Goal: Communication & Community: Share content

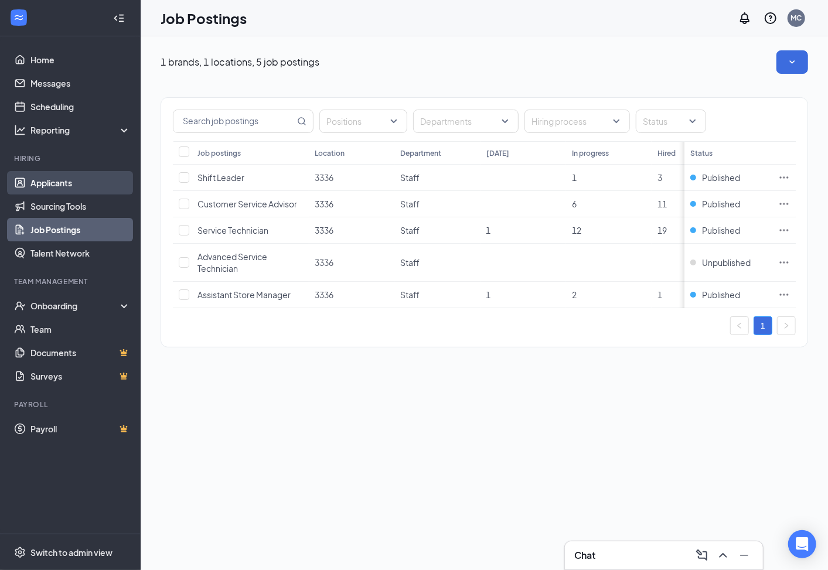
click at [74, 183] on link "Applicants" at bounding box center [80, 182] width 100 height 23
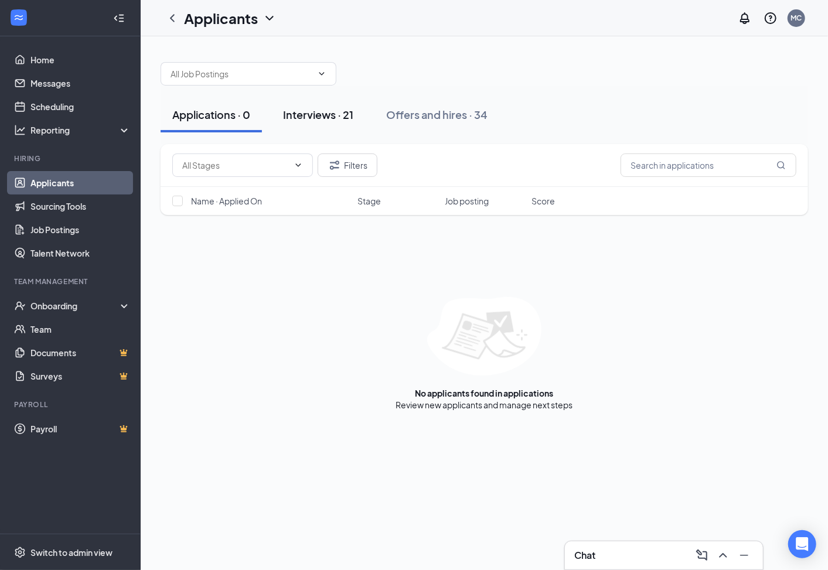
click at [313, 118] on div "Interviews · 21" at bounding box center [318, 114] width 70 height 15
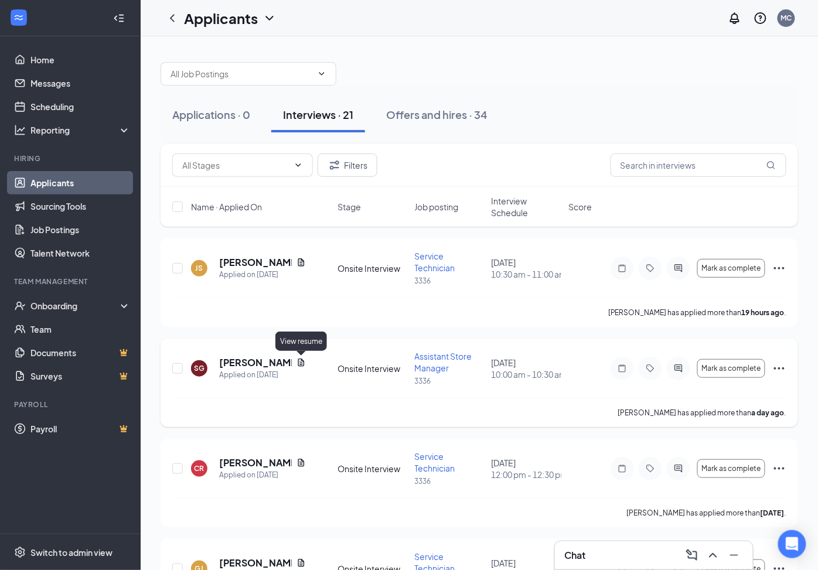
click at [301, 362] on icon "Document" at bounding box center [301, 363] width 6 height 8
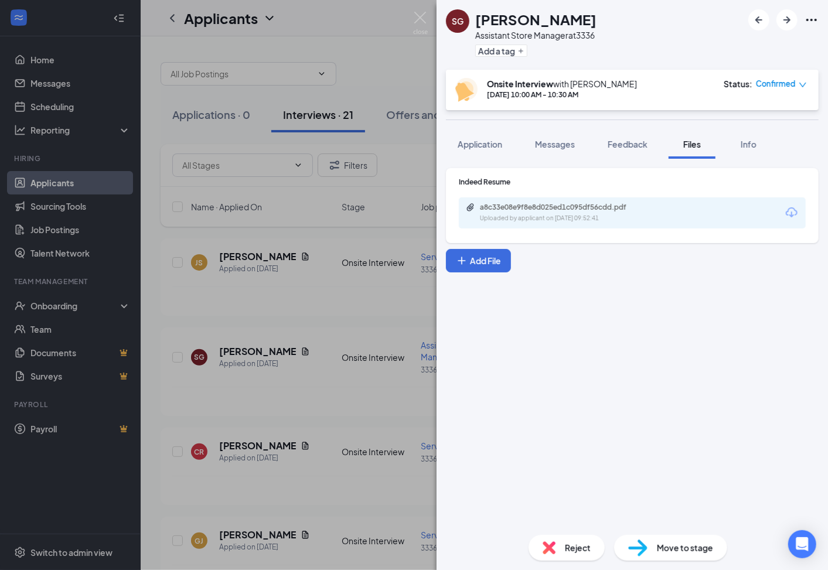
click at [795, 213] on icon "Download" at bounding box center [792, 213] width 14 height 14
click at [793, 212] on icon "Download" at bounding box center [792, 213] width 14 height 14
click at [795, 209] on icon "Download" at bounding box center [792, 212] width 12 height 10
click at [421, 16] on img at bounding box center [420, 23] width 15 height 23
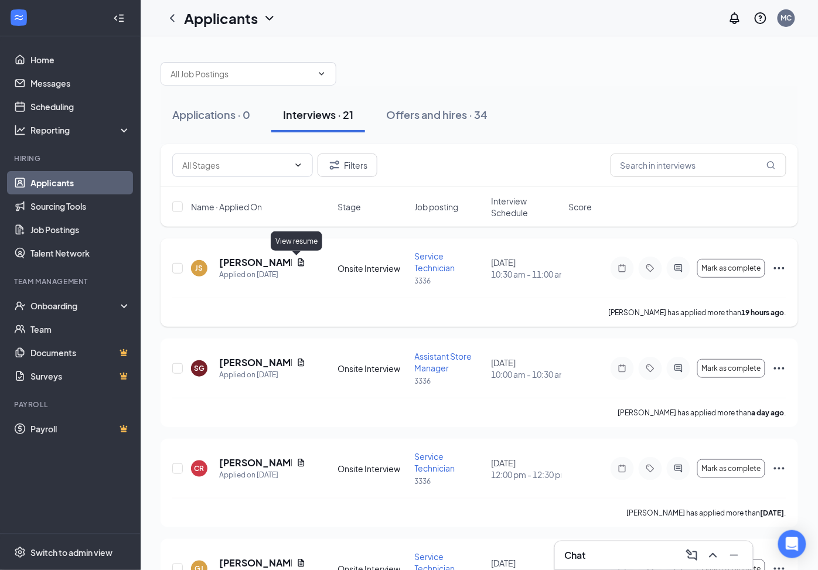
click at [297, 261] on icon "Document" at bounding box center [301, 262] width 9 height 9
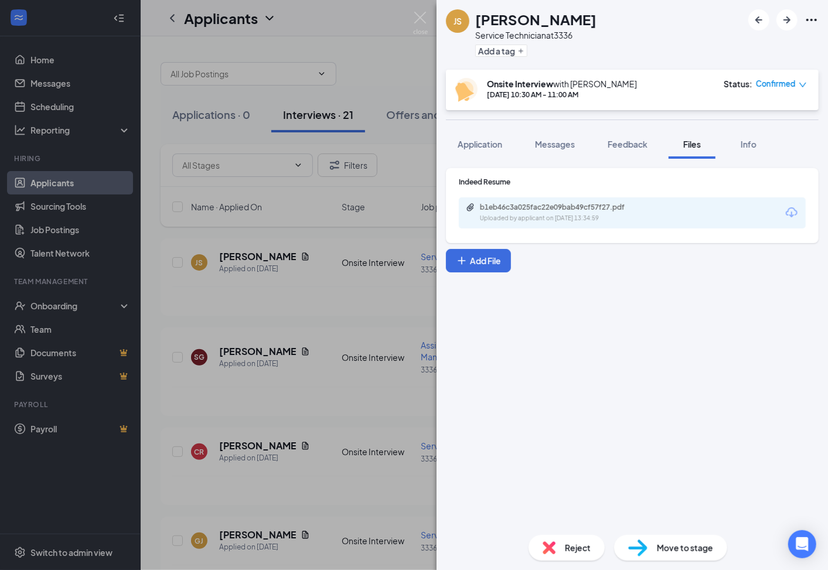
click at [791, 212] on icon "Download" at bounding box center [792, 213] width 14 height 14
click at [418, 15] on img at bounding box center [420, 23] width 15 height 23
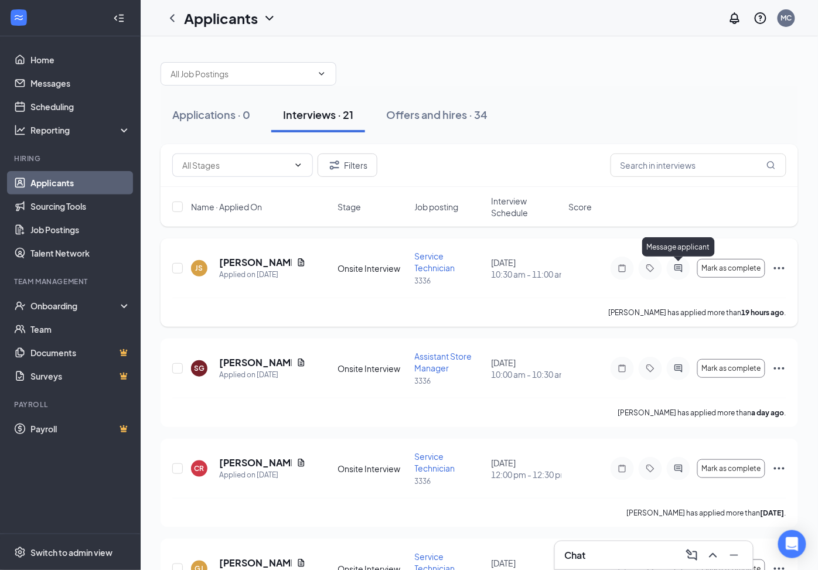
click at [680, 268] on icon "ActiveChat" at bounding box center [679, 268] width 14 height 9
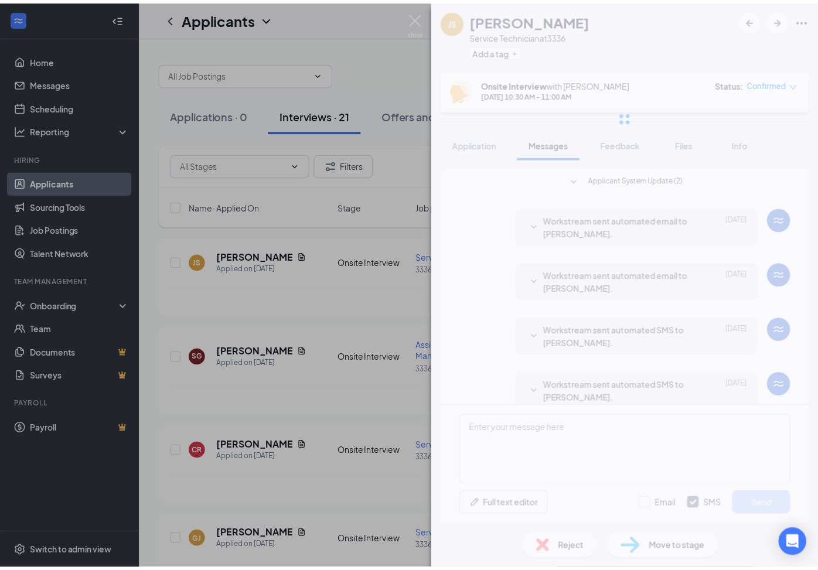
scroll to position [161, 0]
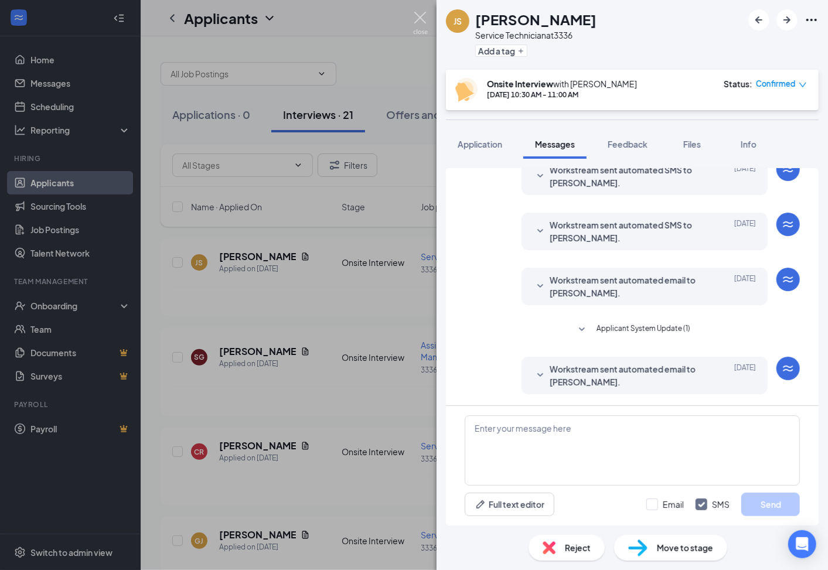
click at [422, 16] on img at bounding box center [420, 23] width 15 height 23
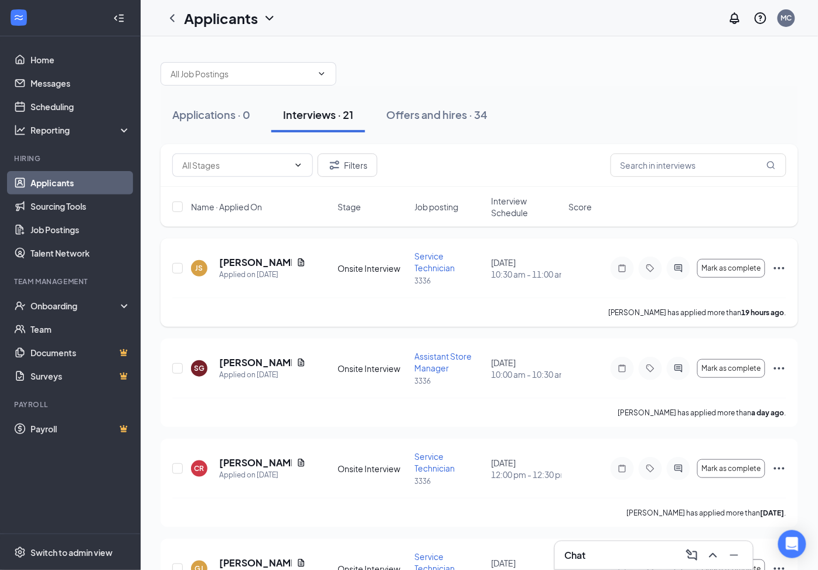
click at [778, 263] on icon "Ellipses" at bounding box center [779, 268] width 14 height 14
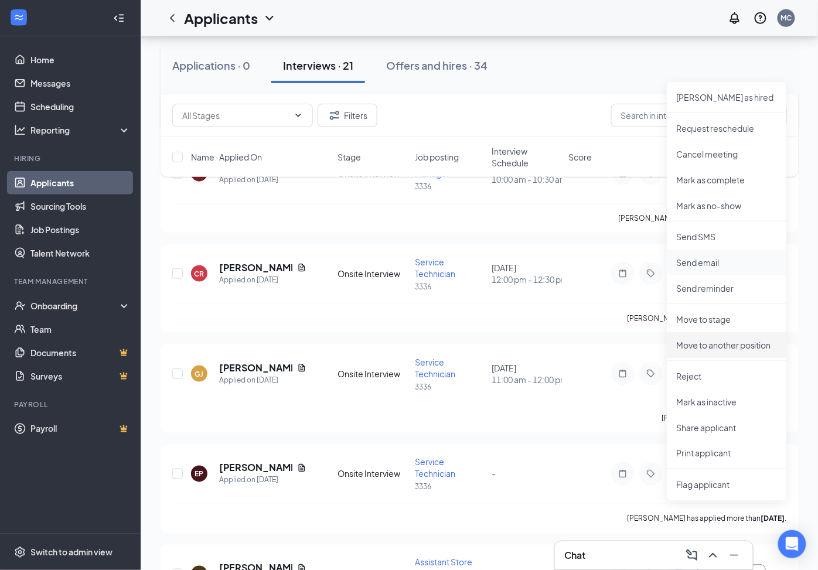
scroll to position [195, 0]
click at [692, 430] on p "Share applicant" at bounding box center [726, 427] width 101 height 12
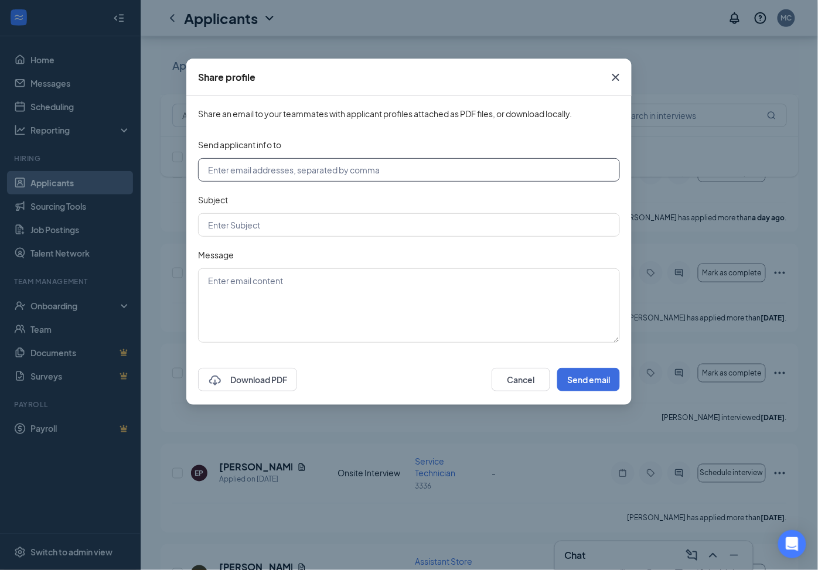
click at [267, 171] on input "text" at bounding box center [409, 169] width 422 height 23
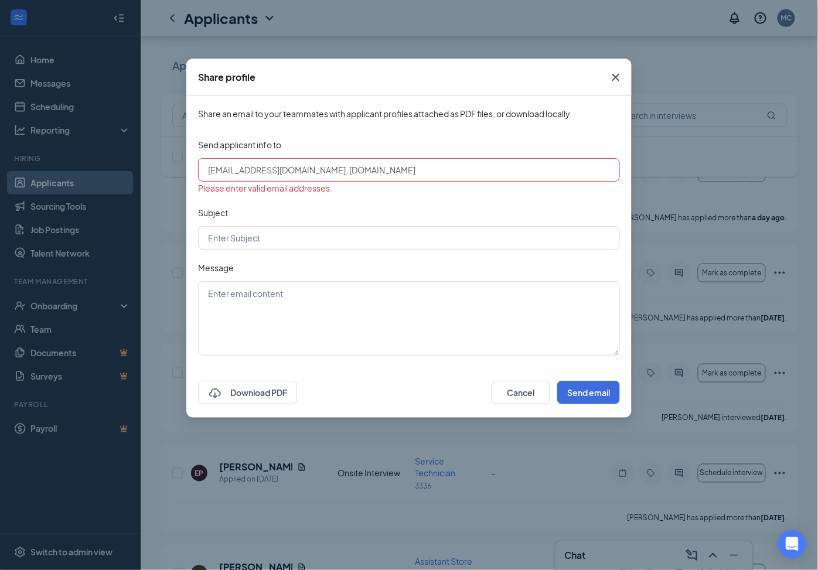
click at [360, 171] on input "[EMAIL_ADDRESS][DOMAIN_NAME], [DOMAIN_NAME]" at bounding box center [409, 169] width 422 height 23
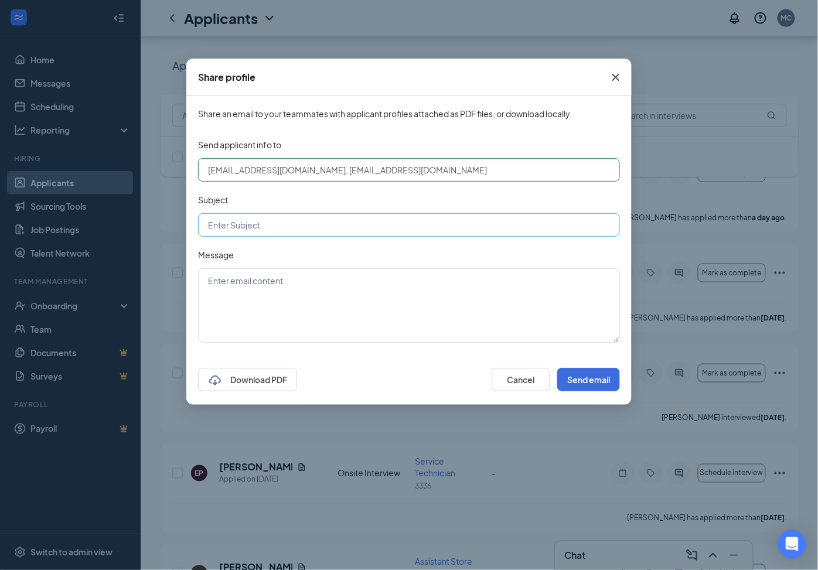
type input "[EMAIL_ADDRESS][DOMAIN_NAME], [EMAIL_ADDRESS][DOMAIN_NAME]"
click at [264, 229] on input "text" at bounding box center [409, 224] width 422 height 23
type input "Candidate from 3336"
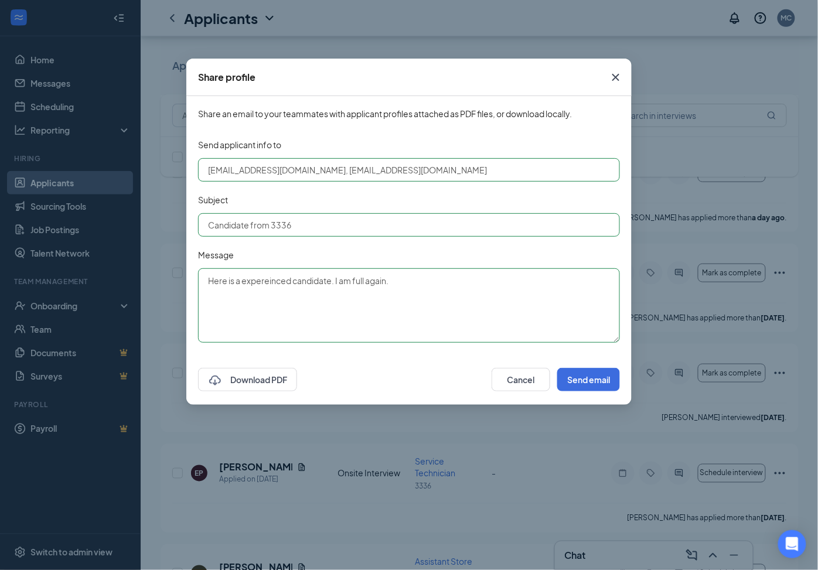
click at [264, 286] on textarea "Here is a expereinced candidate. I am full again." at bounding box center [409, 305] width 422 height 74
click at [409, 282] on textarea "Here is a experienced candidate. I am full again." at bounding box center [409, 305] width 422 height 74
type textarea "Here is a experienced candidate. I am full again."
drag, startPoint x: 428, startPoint y: 168, endPoint x: 454, endPoint y: 154, distance: 28.6
click at [428, 168] on input "[EMAIL_ADDRESS][DOMAIN_NAME], [EMAIL_ADDRESS][DOMAIN_NAME]" at bounding box center [409, 169] width 422 height 23
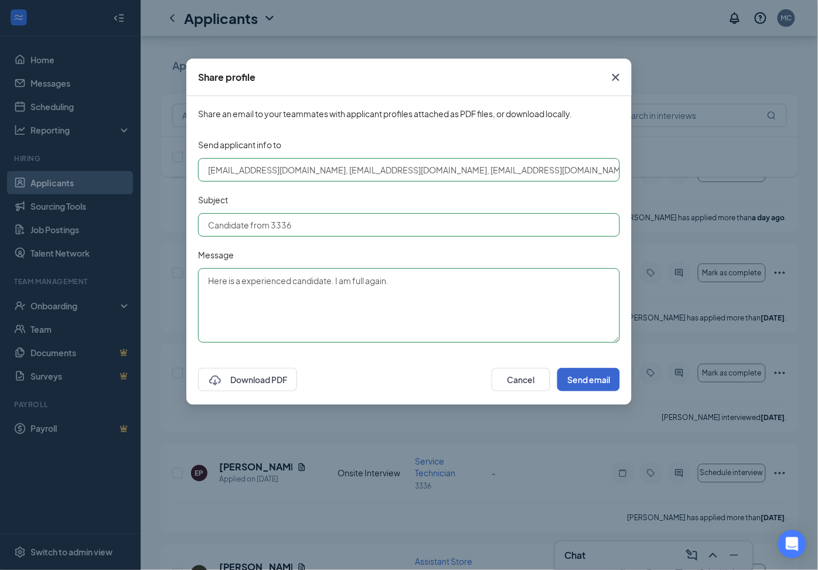
type input "[EMAIL_ADDRESS][DOMAIN_NAME], [EMAIL_ADDRESS][DOMAIN_NAME], [EMAIL_ADDRESS][DOM…"
drag, startPoint x: 591, startPoint y: 384, endPoint x: 589, endPoint y: 376, distance: 8.4
click at [590, 384] on button "Send email" at bounding box center [588, 379] width 63 height 23
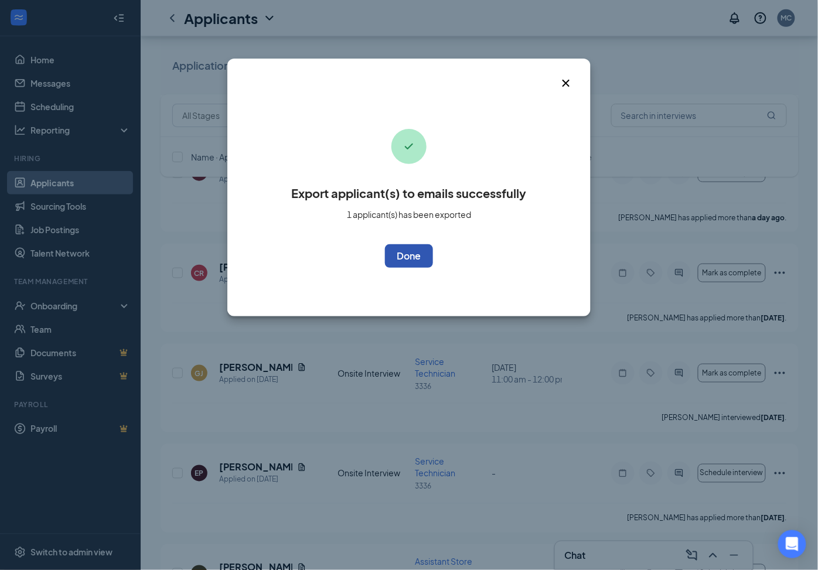
click at [402, 260] on button "OK" at bounding box center [409, 255] width 48 height 23
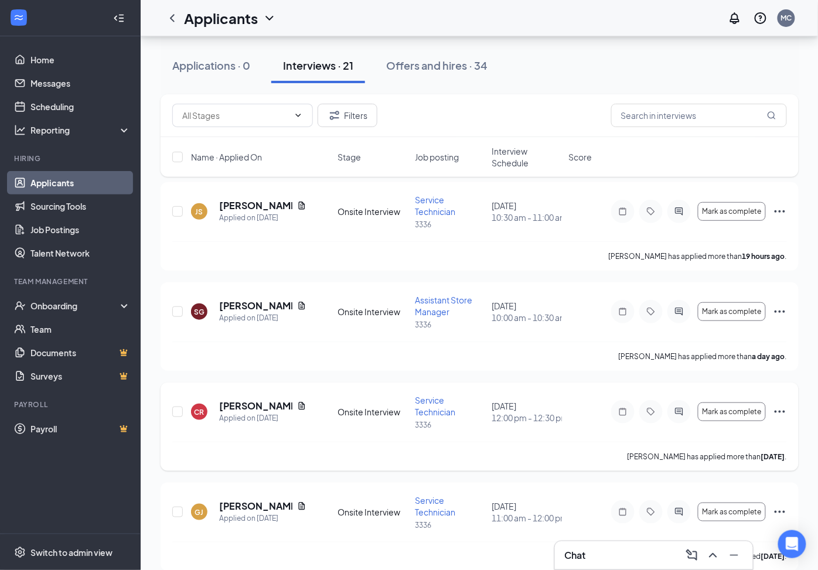
scroll to position [0, 0]
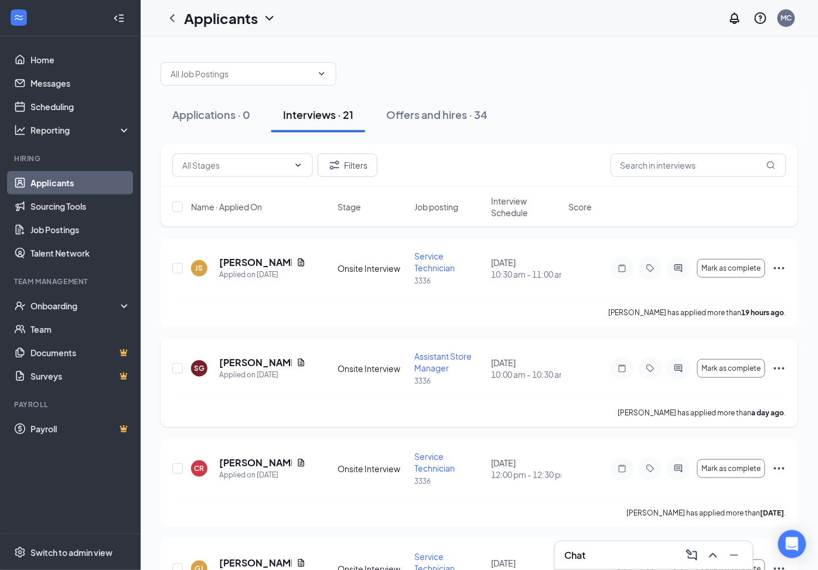
click at [777, 369] on icon "Ellipses" at bounding box center [779, 369] width 14 height 14
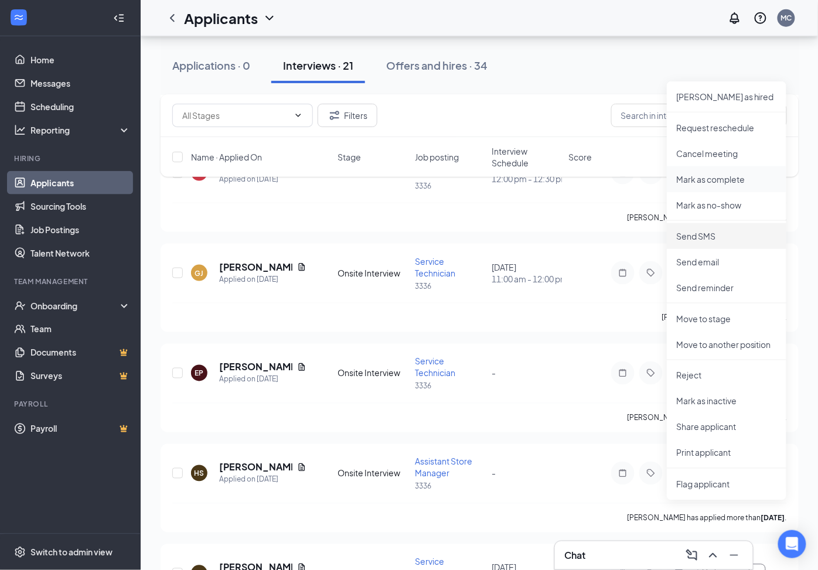
scroll to position [390, 0]
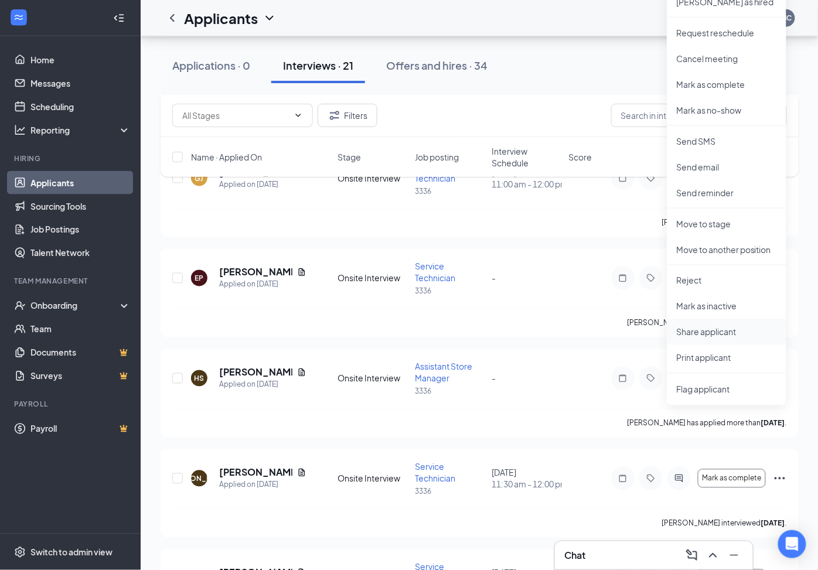
click at [708, 332] on p "Share applicant" at bounding box center [726, 332] width 101 height 12
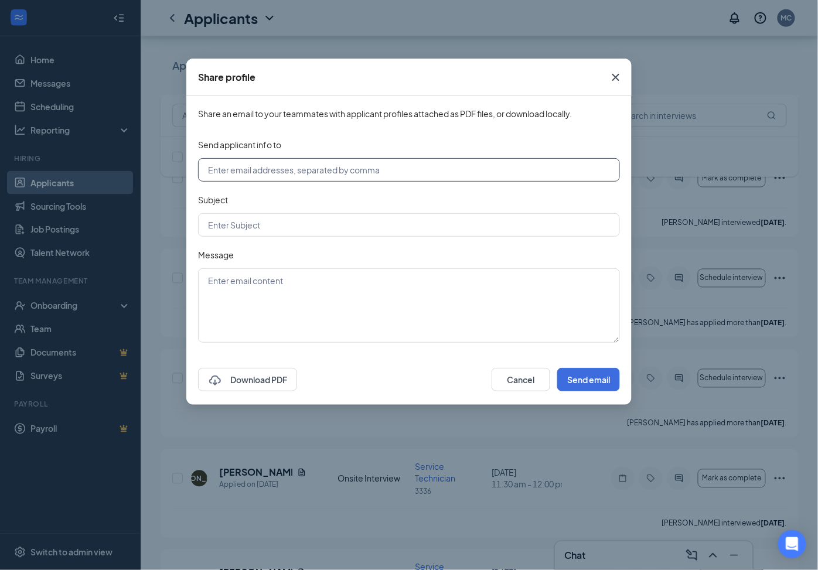
click at [220, 166] on input "text" at bounding box center [409, 169] width 422 height 23
type input "[EMAIL_ADDRESS][DOMAIN_NAME], [EMAIL_ADDRESS][DOMAIN_NAME], [EMAIL_ADDRESS][DOM…"
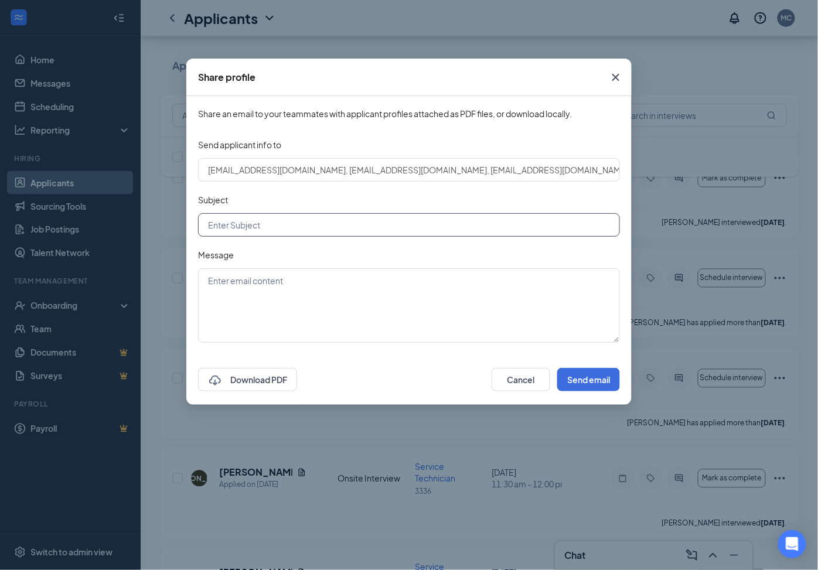
type input "Candidate from 3336"
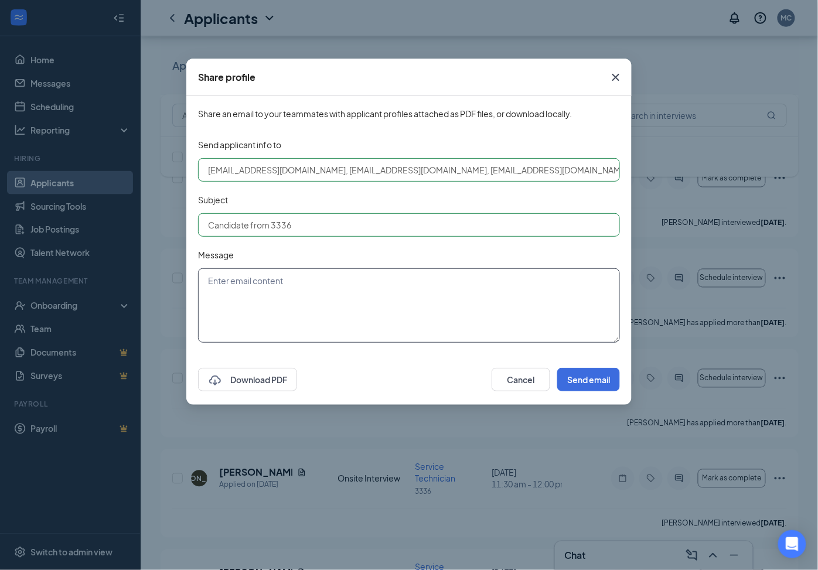
click at [227, 285] on textarea at bounding box center [409, 305] width 422 height 74
type textarea "Here is a second, that has a lot of customer service experience."
click at [591, 370] on button "Send email" at bounding box center [588, 379] width 63 height 23
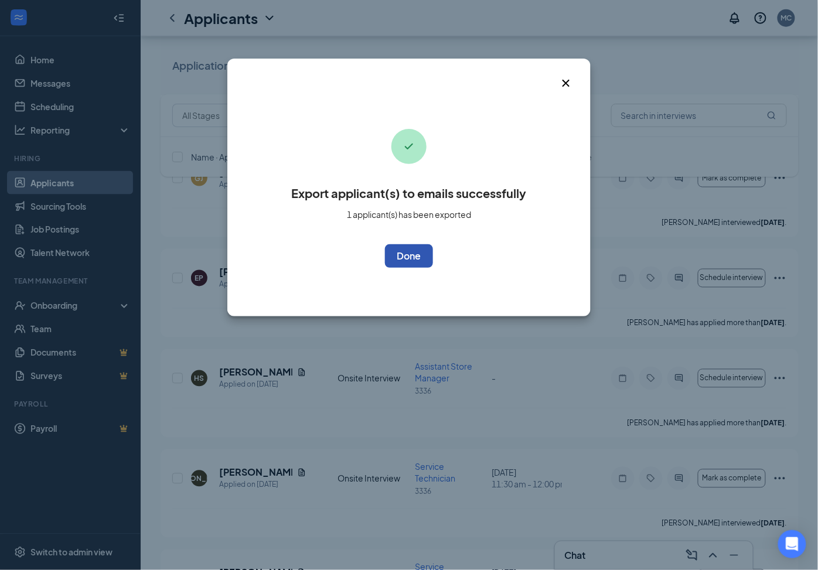
click at [401, 257] on button "OK" at bounding box center [409, 255] width 48 height 23
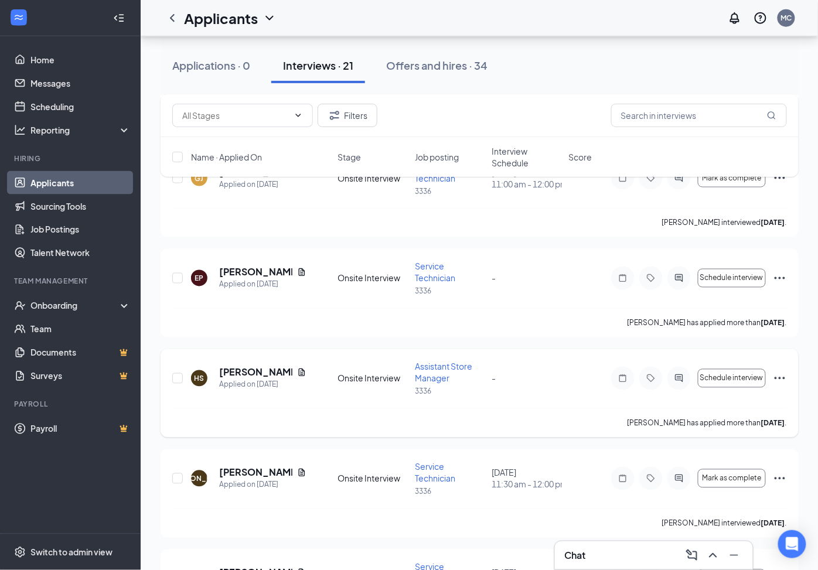
click at [781, 377] on icon "Ellipses" at bounding box center [780, 379] width 14 height 14
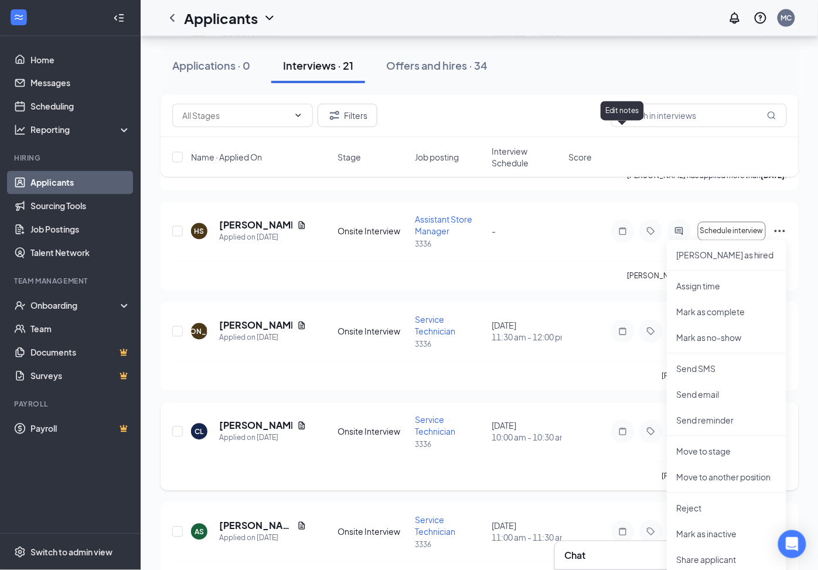
scroll to position [586, 0]
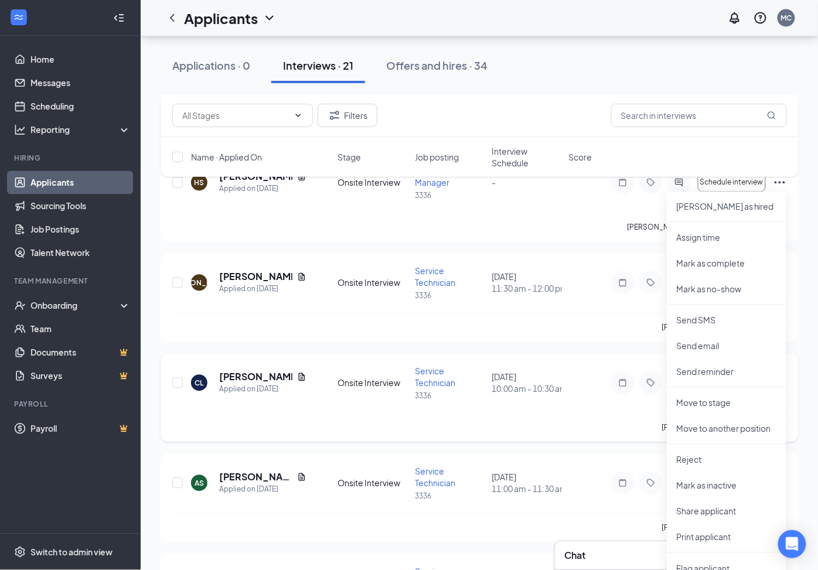
click at [510, 422] on div "[PERSON_NAME] interviewed [DATE] ." at bounding box center [479, 427] width 615 height 29
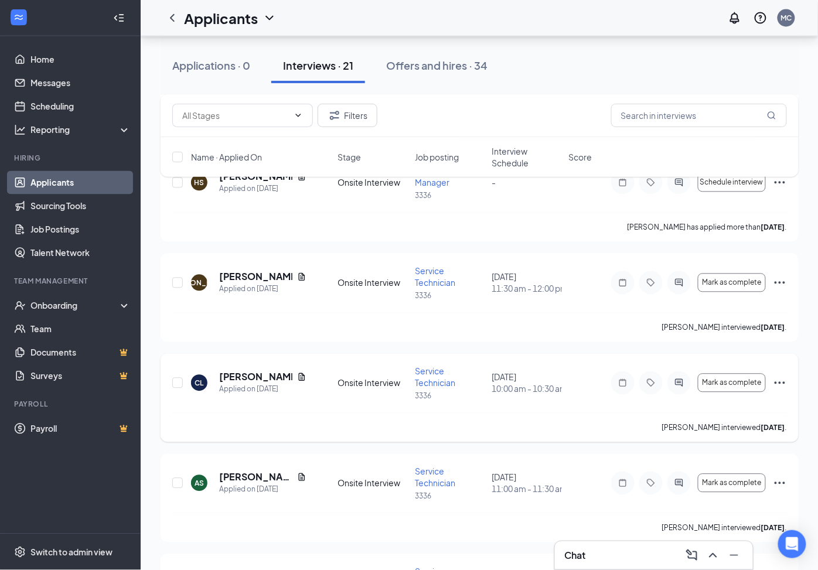
click at [780, 384] on icon "Ellipses" at bounding box center [780, 383] width 11 height 2
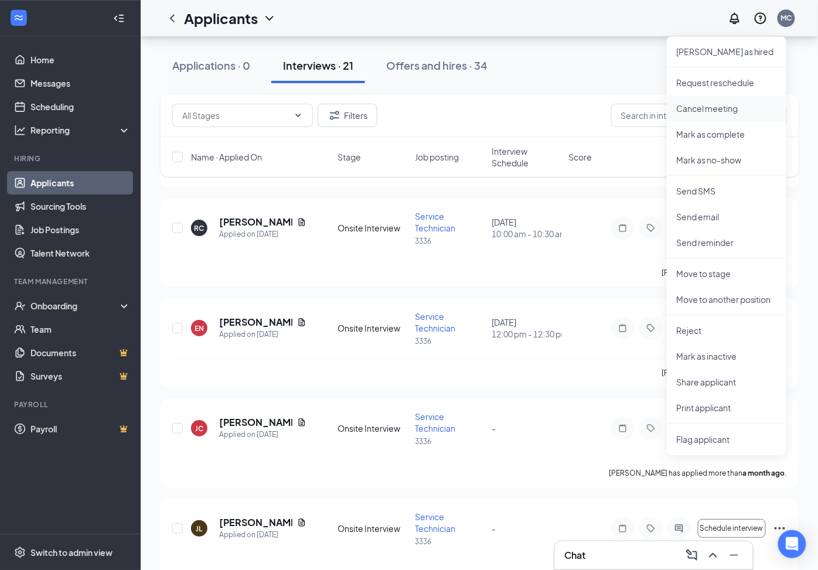
scroll to position [911, 0]
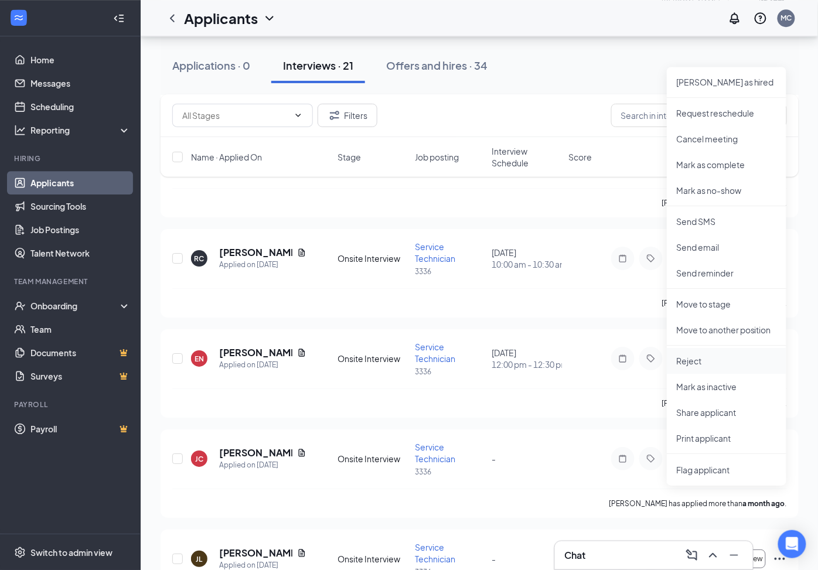
click at [686, 359] on p "Reject" at bounding box center [726, 361] width 101 height 12
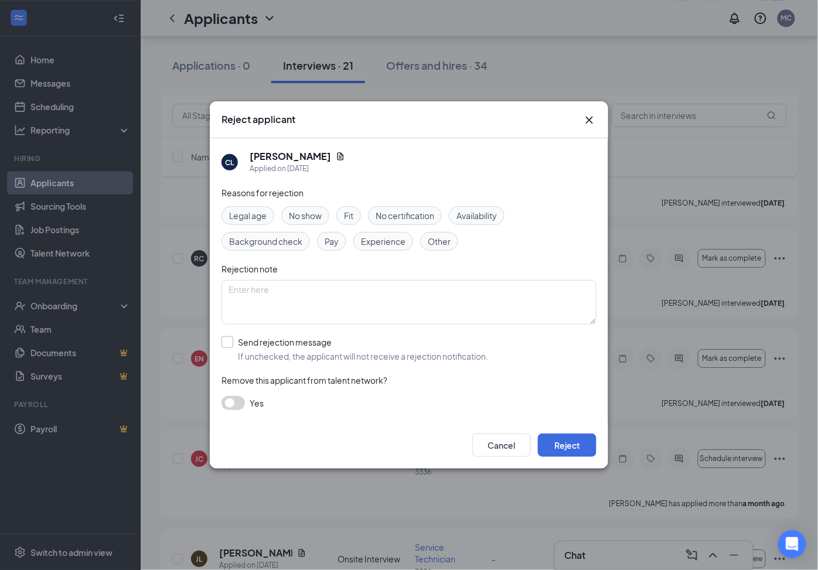
click at [230, 346] on input "Send rejection message If unchecked, the applicant will not receive a rejection…" at bounding box center [355, 349] width 267 height 26
checkbox input "true"
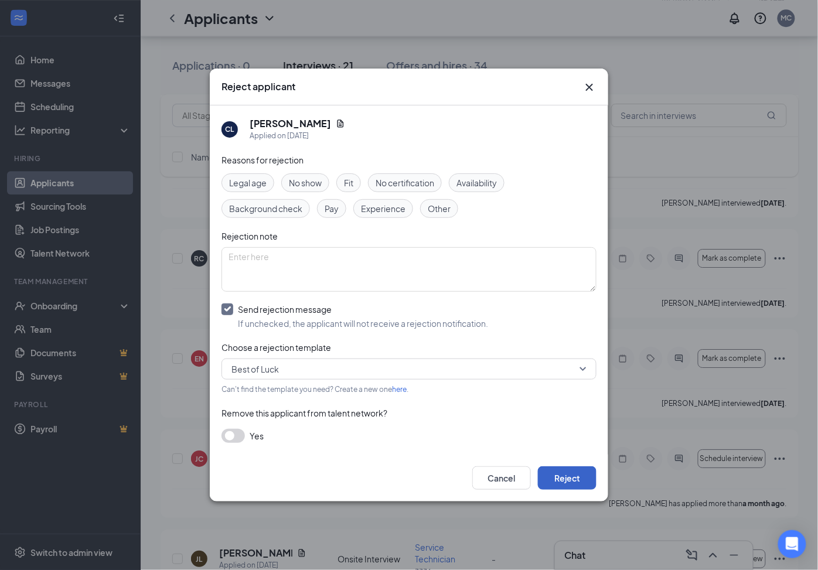
click at [564, 479] on button "Reject" at bounding box center [567, 477] width 59 height 23
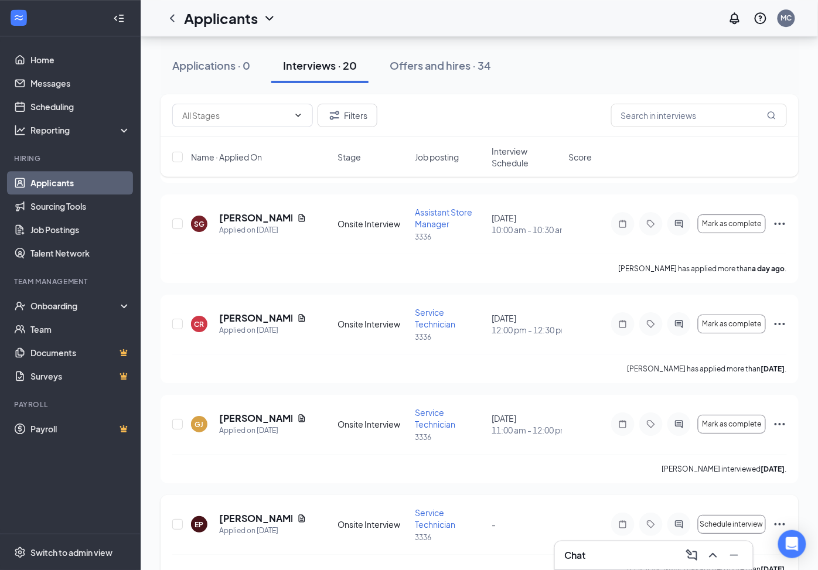
scroll to position [2409, 0]
